Goal: Task Accomplishment & Management: Use online tool/utility

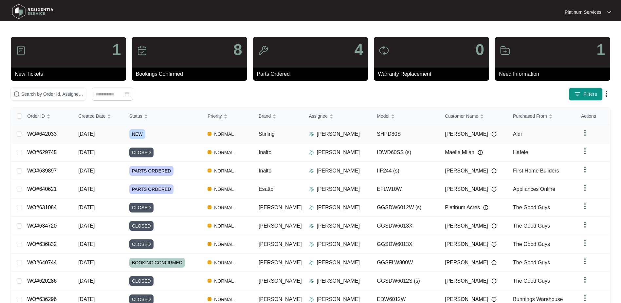
click at [170, 136] on div "NEW" at bounding box center [165, 134] width 73 height 10
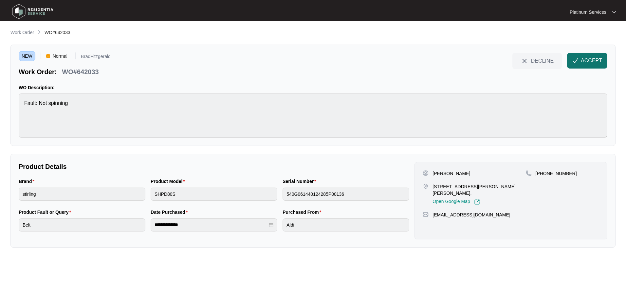
click at [595, 62] on span "ACCEPT" at bounding box center [591, 61] width 21 height 8
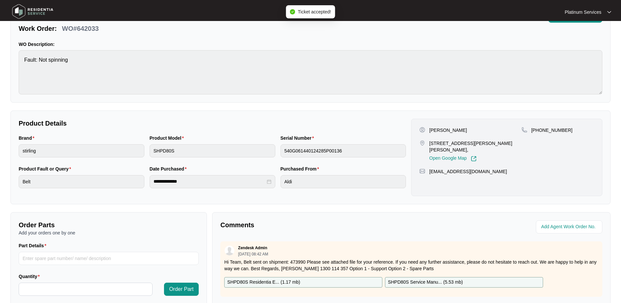
scroll to position [66, 0]
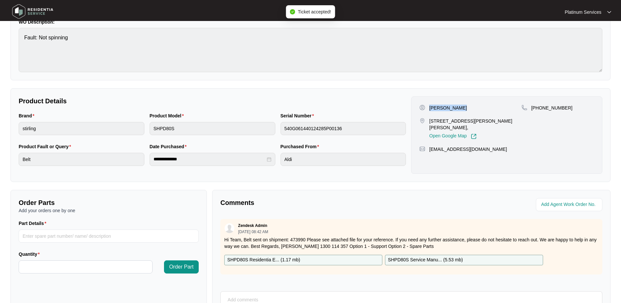
drag, startPoint x: 463, startPoint y: 108, endPoint x: 431, endPoint y: 110, distance: 32.5
click at [431, 110] on div "[PERSON_NAME]" at bounding box center [471, 107] width 102 height 7
copy p "[PERSON_NAME]"
click at [443, 121] on p "[STREET_ADDRESS][PERSON_NAME][PERSON_NAME]," at bounding box center [475, 124] width 92 height 13
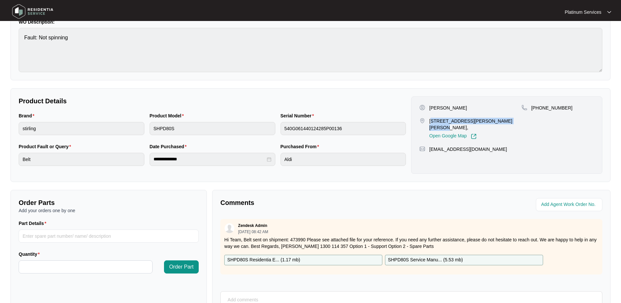
drag, startPoint x: 431, startPoint y: 121, endPoint x: 507, endPoint y: 120, distance: 75.7
click at [507, 120] on p "[STREET_ADDRESS][PERSON_NAME][PERSON_NAME]," at bounding box center [475, 124] width 92 height 13
copy p "[PERSON_NAME][STREET_ADDRESS][PERSON_NAME]"
click at [563, 108] on div "[PHONE_NUMBER]" at bounding box center [558, 107] width 73 height 7
drag, startPoint x: 563, startPoint y: 108, endPoint x: 542, endPoint y: 108, distance: 21.6
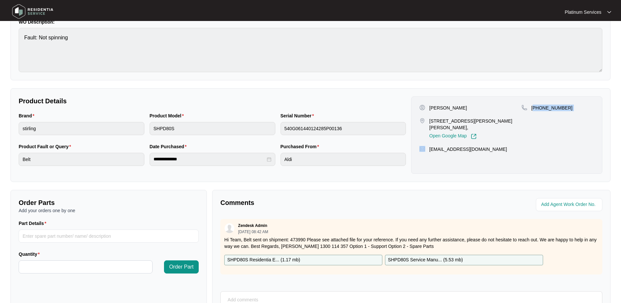
click at [542, 108] on div "[PHONE_NUMBER]" at bounding box center [558, 107] width 73 height 7
click at [542, 108] on p "[PHONE_NUMBER]" at bounding box center [552, 107] width 41 height 7
drag, startPoint x: 540, startPoint y: 108, endPoint x: 561, endPoint y: 111, distance: 21.5
click at [563, 109] on div "[PHONE_NUMBER]" at bounding box center [558, 107] width 73 height 7
copy p "401653954"
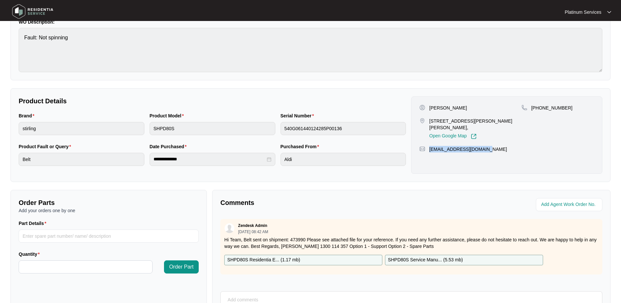
drag, startPoint x: 496, startPoint y: 144, endPoint x: 430, endPoint y: 144, distance: 65.8
click at [430, 146] on div "[EMAIL_ADDRESS][DOMAIN_NAME]" at bounding box center [507, 149] width 175 height 7
copy p "[EMAIL_ADDRESS][DOMAIN_NAME]"
click at [475, 107] on div "[PERSON_NAME]" at bounding box center [471, 107] width 102 height 7
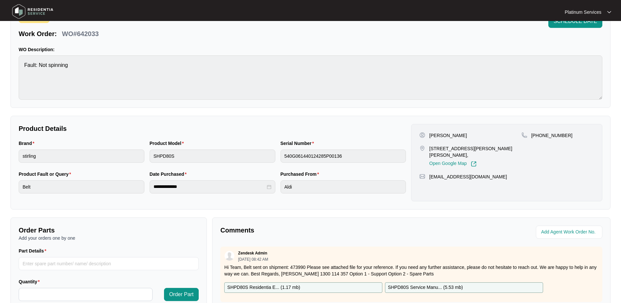
scroll to position [0, 0]
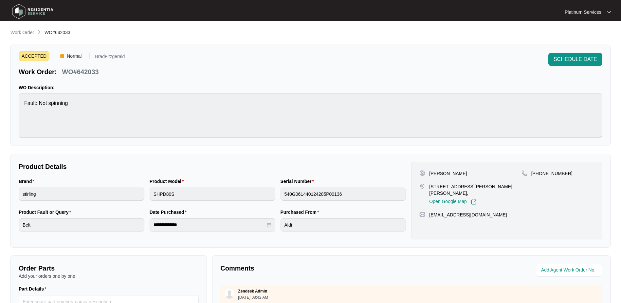
click at [12, 104] on div "ACCEPTED Normal BradFitzgerald Work Order: WO#642033 SCHEDULE DATE WO Descripti…" at bounding box center [310, 95] width 600 height 101
click at [277, 196] on div "Brand [PERSON_NAME] Product Model SHPD80S Serial Number 540G061440124285P00136" at bounding box center [212, 193] width 393 height 31
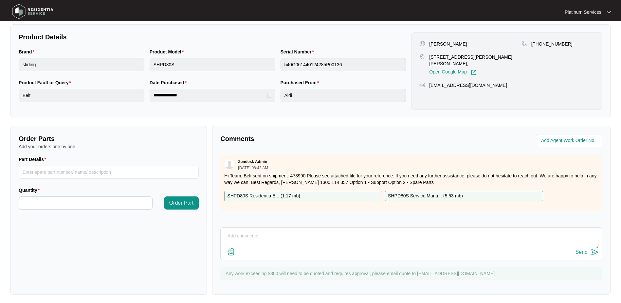
scroll to position [132, 0]
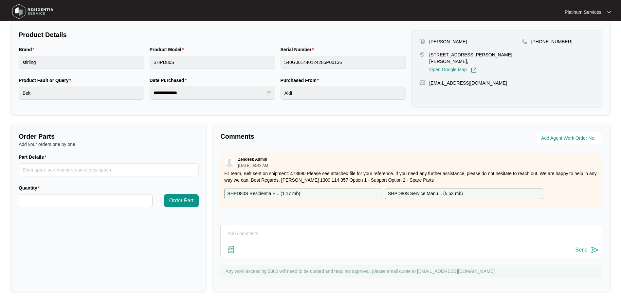
drag, startPoint x: 305, startPoint y: 172, endPoint x: 233, endPoint y: 172, distance: 72.1
click at [234, 172] on p "Hi Team, Belt sent on shipment: 473990 Please see attached file for your refere…" at bounding box center [411, 176] width 374 height 13
drag, startPoint x: 225, startPoint y: 172, endPoint x: 306, endPoint y: 173, distance: 80.6
click at [306, 173] on p "Hi Team, Belt sent on shipment: 473990 Please see attached file for your refere…" at bounding box center [411, 176] width 374 height 13
copy p "Hi Team, Belt sent on shipment: 473990"
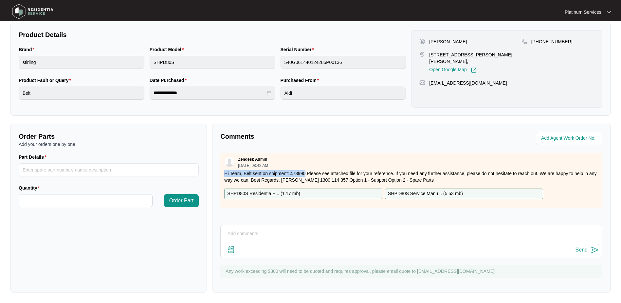
click at [312, 193] on div "SHPD80S Residentia E... ( 1.17 mb )" at bounding box center [303, 193] width 158 height 10
click at [411, 192] on p "SHPD80S Service Manu... ( 5.53 mb )" at bounding box center [425, 193] width 75 height 7
